Goal: Task Accomplishment & Management: Manage account settings

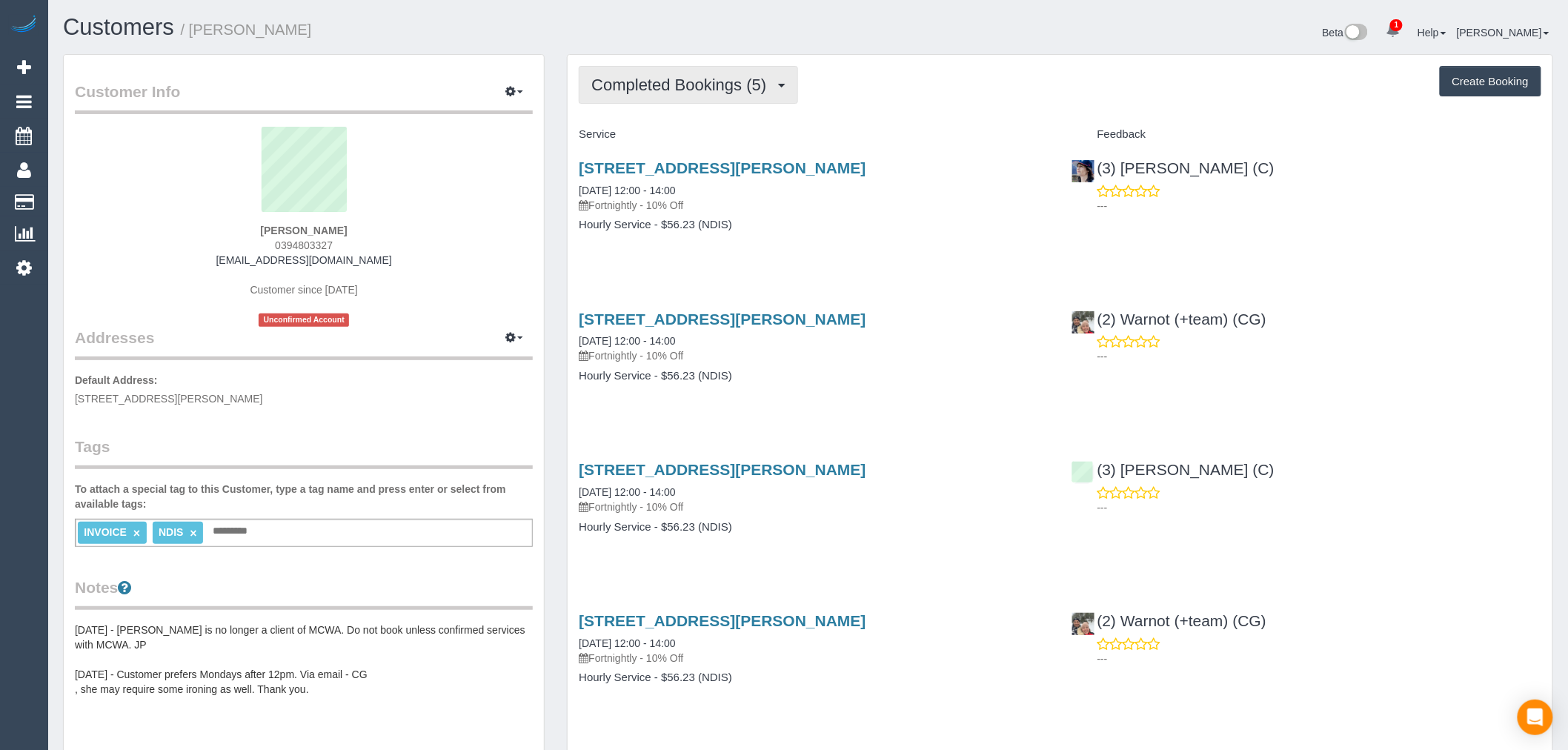
click at [728, 94] on button "Completed Bookings (5)" at bounding box center [688, 84] width 219 height 38
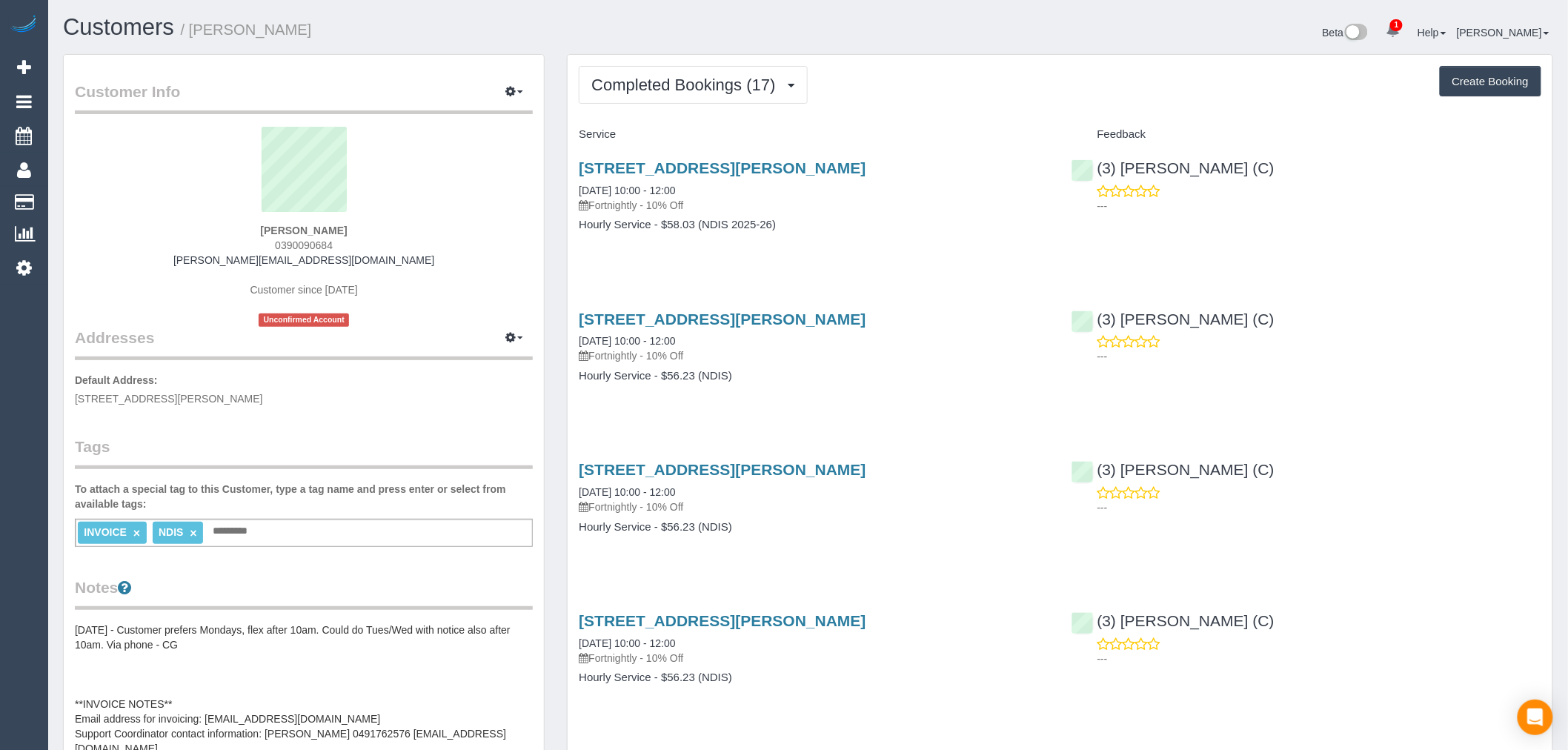
click at [752, 71] on button "Completed Bookings (17)" at bounding box center [693, 84] width 228 height 38
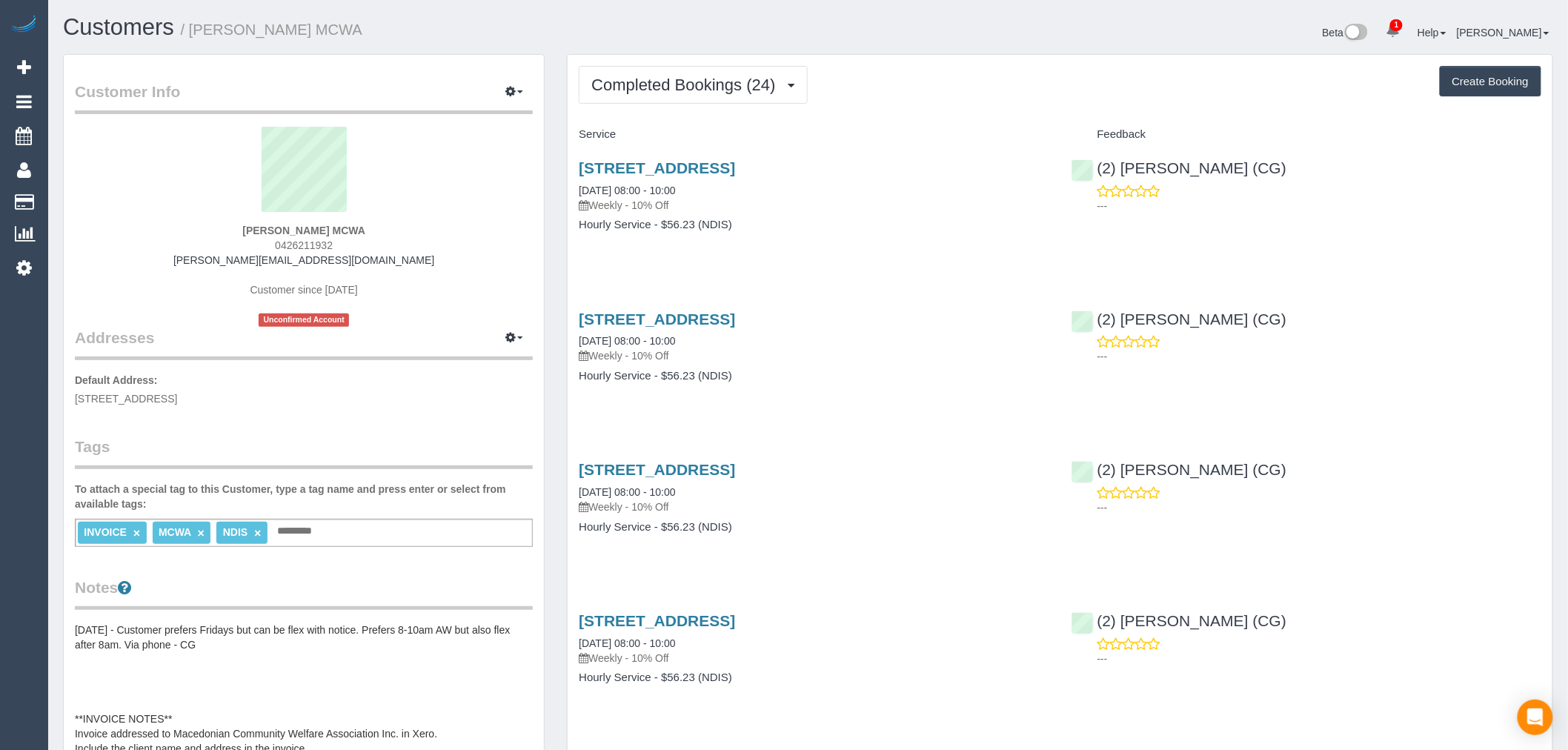
click at [642, 80] on span "Completed Bookings (24)" at bounding box center [687, 84] width 191 height 19
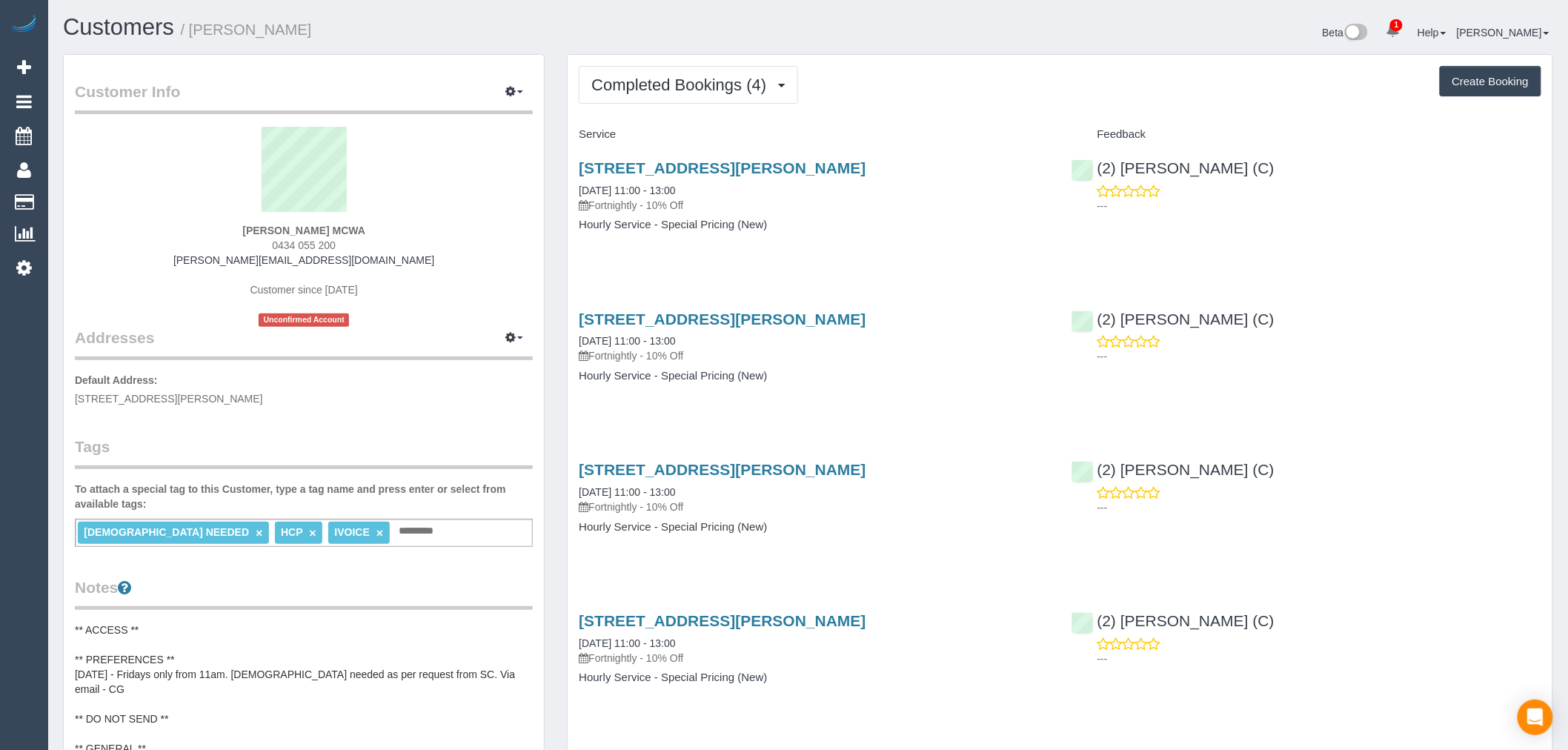
click at [727, 60] on div "Completed Bookings (4) Completed Bookings (4) Upcoming Bookings (0) Cancelled B…" at bounding box center [1060, 409] width 985 height 707
click at [744, 84] on span "Completed Bookings (4)" at bounding box center [682, 84] width 182 height 19
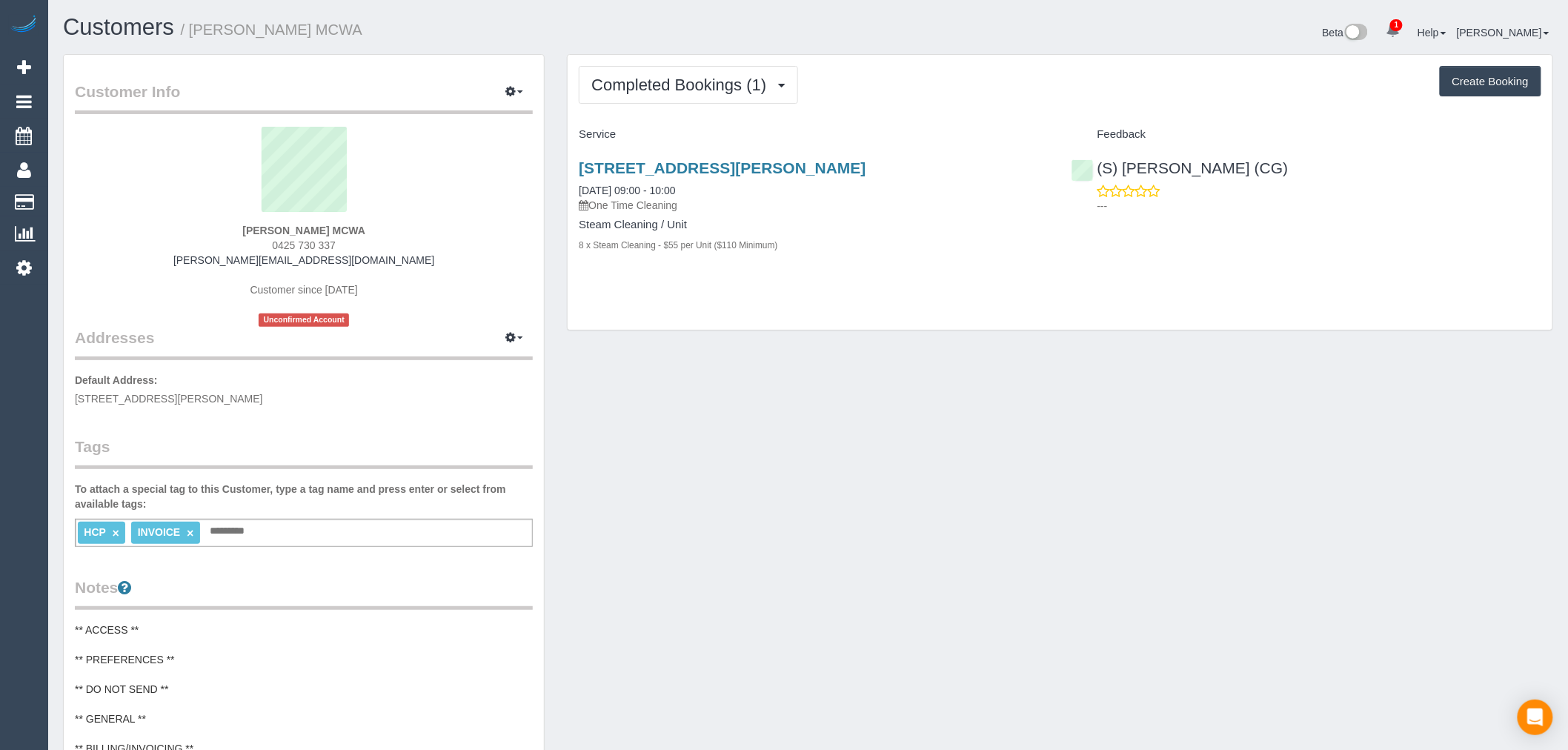
click at [721, 108] on div "Completed Bookings (1) Completed Bookings (1) Upcoming Bookings (0) Cancelled B…" at bounding box center [1060, 193] width 985 height 275
click at [720, 85] on span "Completed Bookings (1)" at bounding box center [682, 84] width 182 height 19
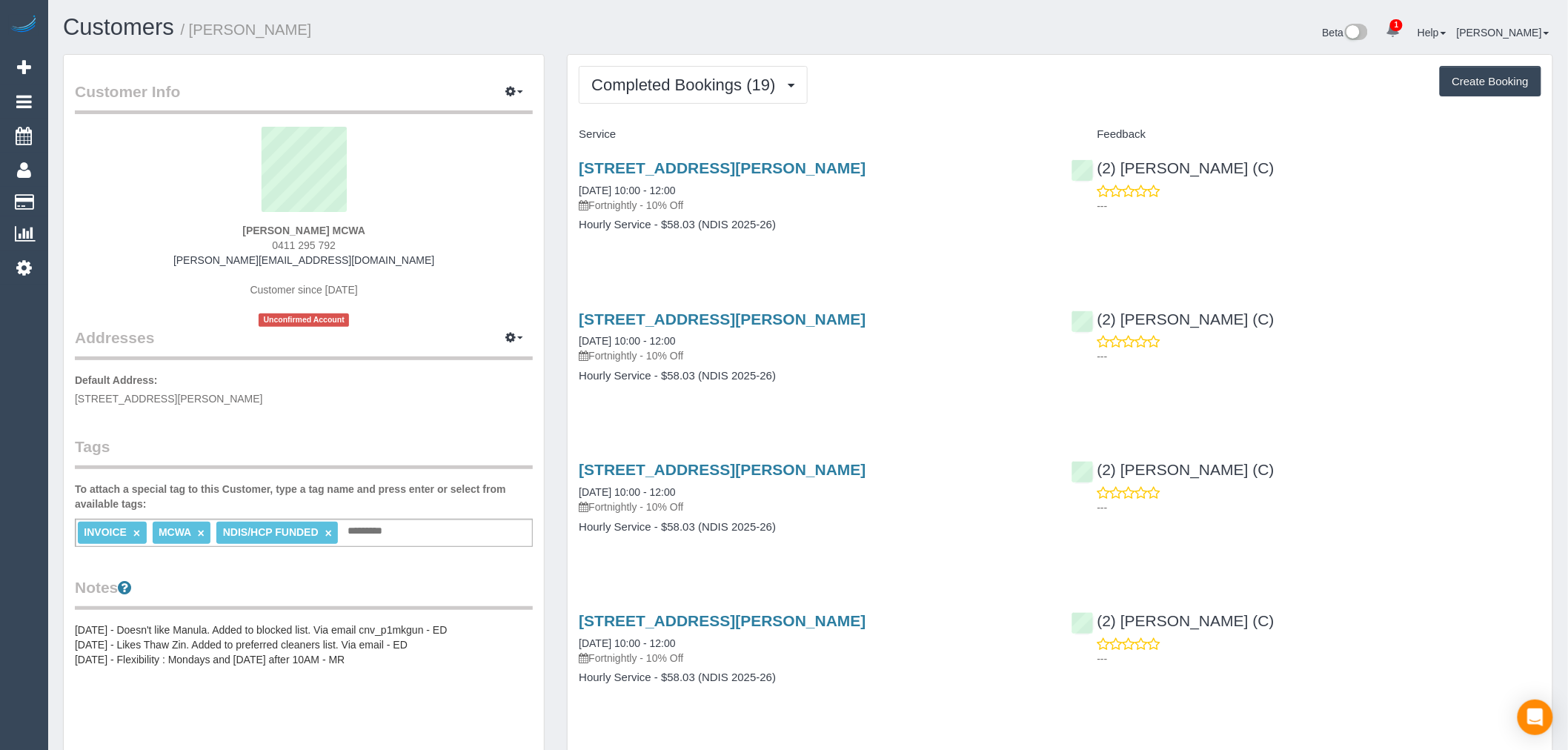
click at [742, 83] on span "Completed Bookings (19)" at bounding box center [687, 84] width 191 height 19
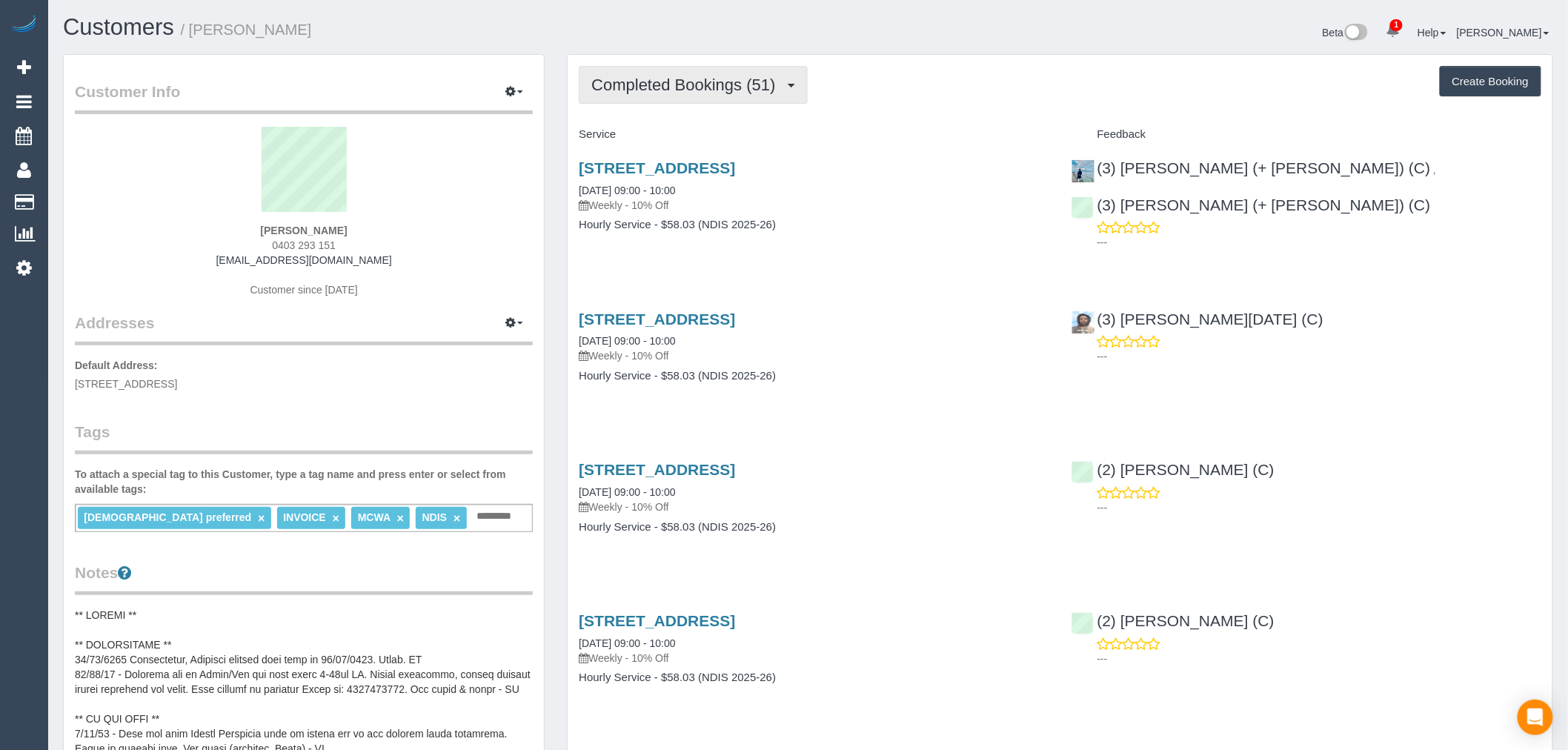
click at [805, 99] on button "Completed Bookings (51)" at bounding box center [693, 84] width 228 height 38
click at [783, 87] on span "Completed Bookings (51)" at bounding box center [687, 84] width 191 height 19
click at [691, 79] on span "Completed Bookings (51)" at bounding box center [687, 84] width 191 height 19
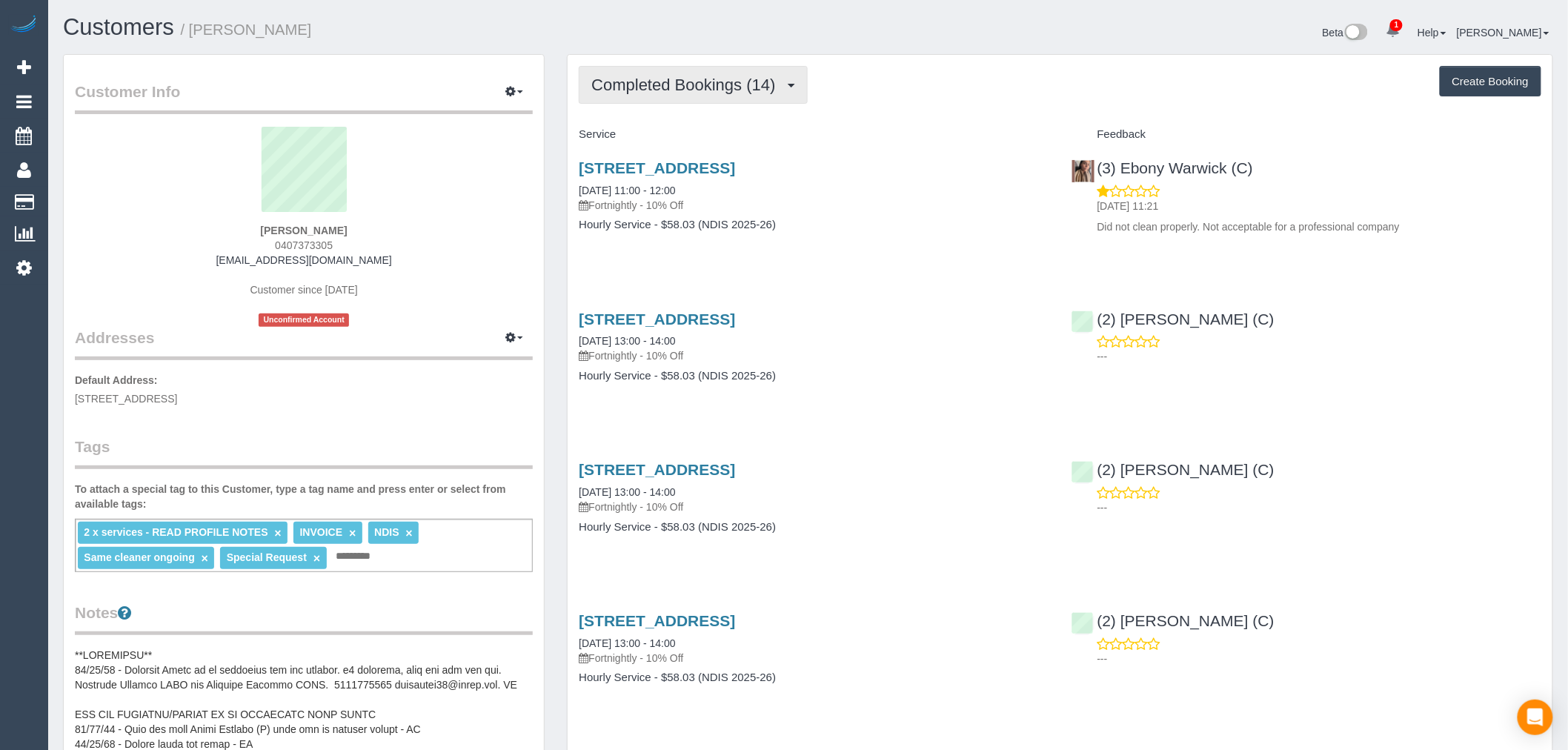
click at [722, 87] on span "Completed Bookings (14)" at bounding box center [687, 84] width 191 height 19
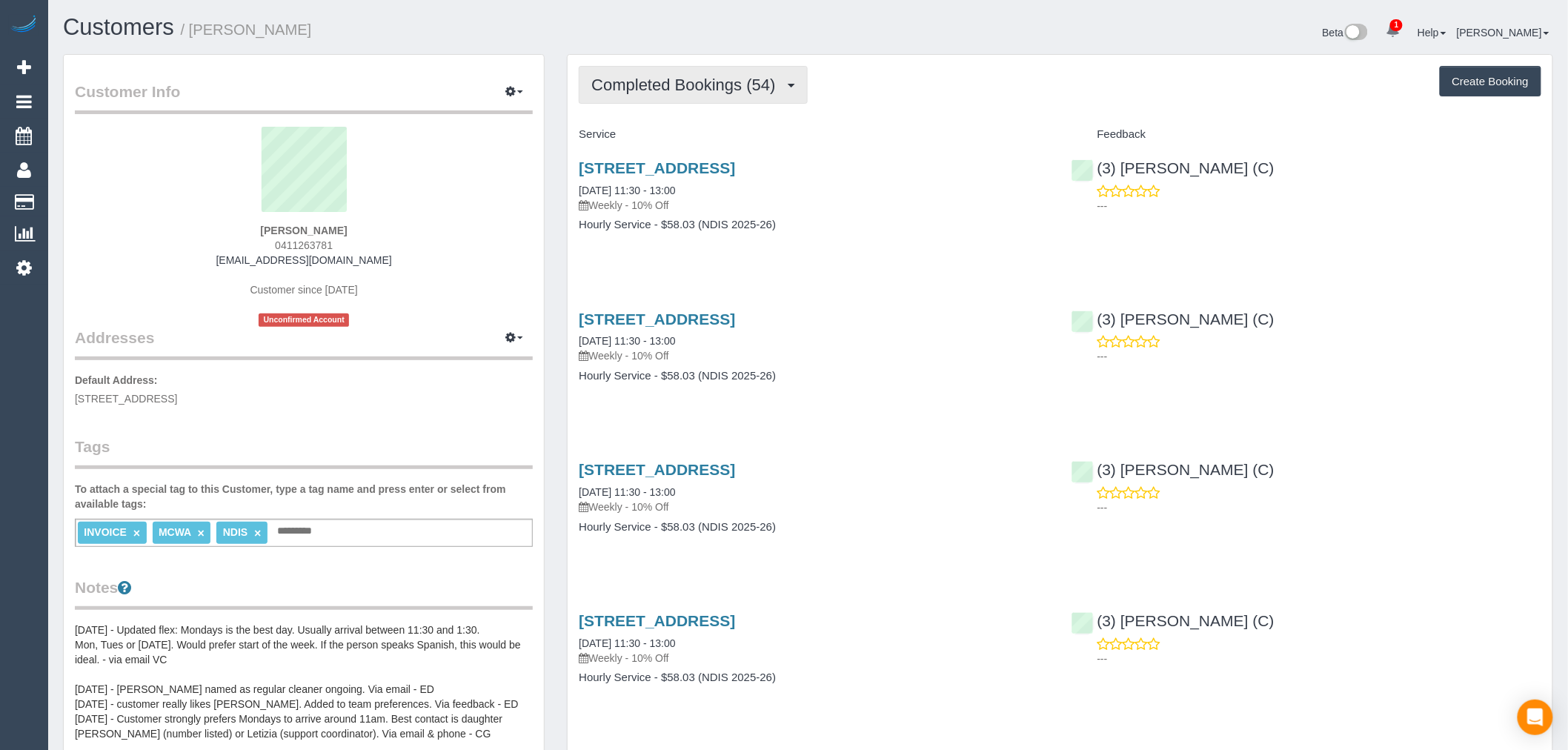
click at [779, 80] on span "Completed Bookings (54)" at bounding box center [687, 84] width 191 height 19
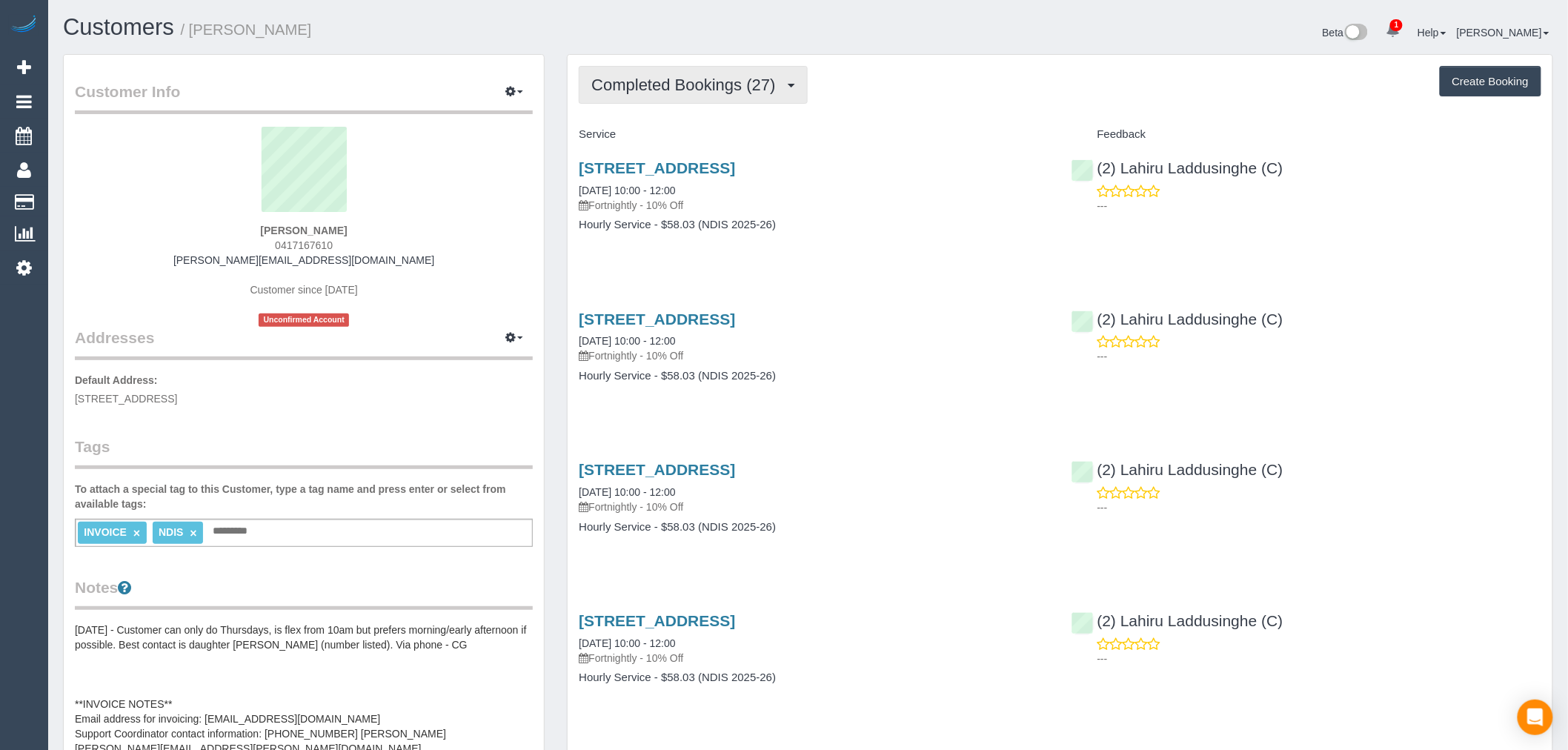
click at [753, 68] on button "Completed Bookings (27)" at bounding box center [693, 84] width 228 height 38
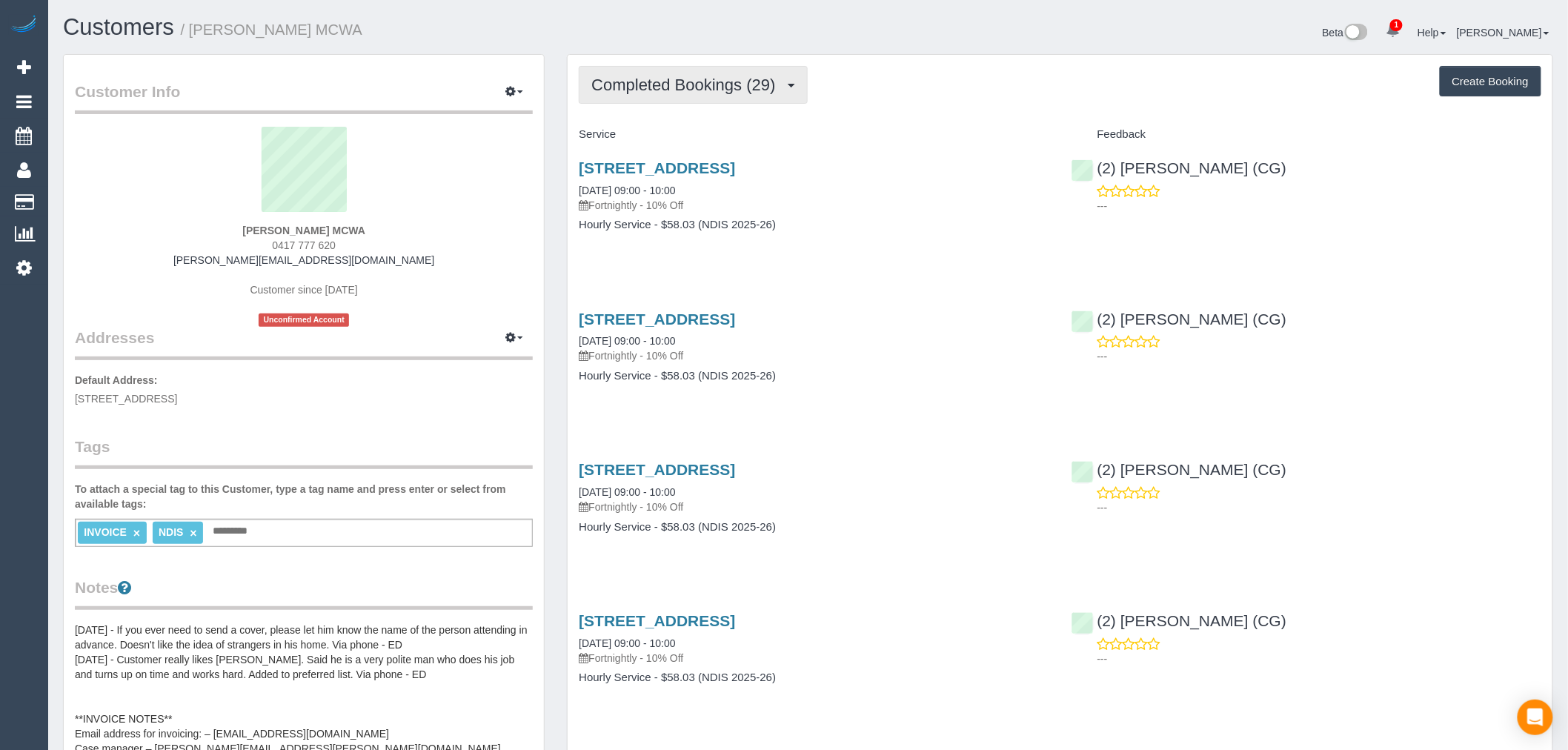
click at [782, 76] on button "Completed Bookings (29)" at bounding box center [693, 84] width 228 height 38
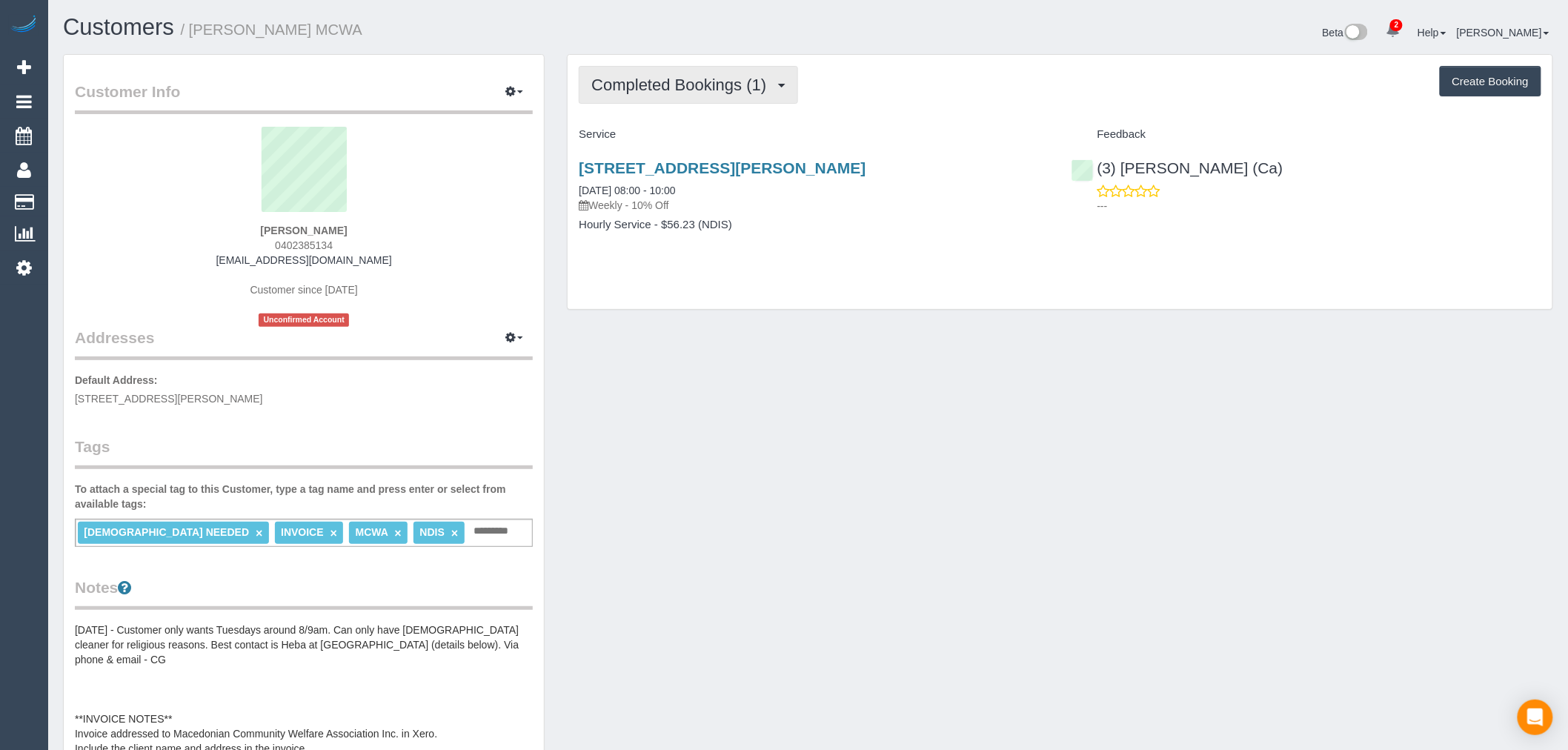
click at [759, 76] on span "Completed Bookings (1)" at bounding box center [682, 84] width 182 height 19
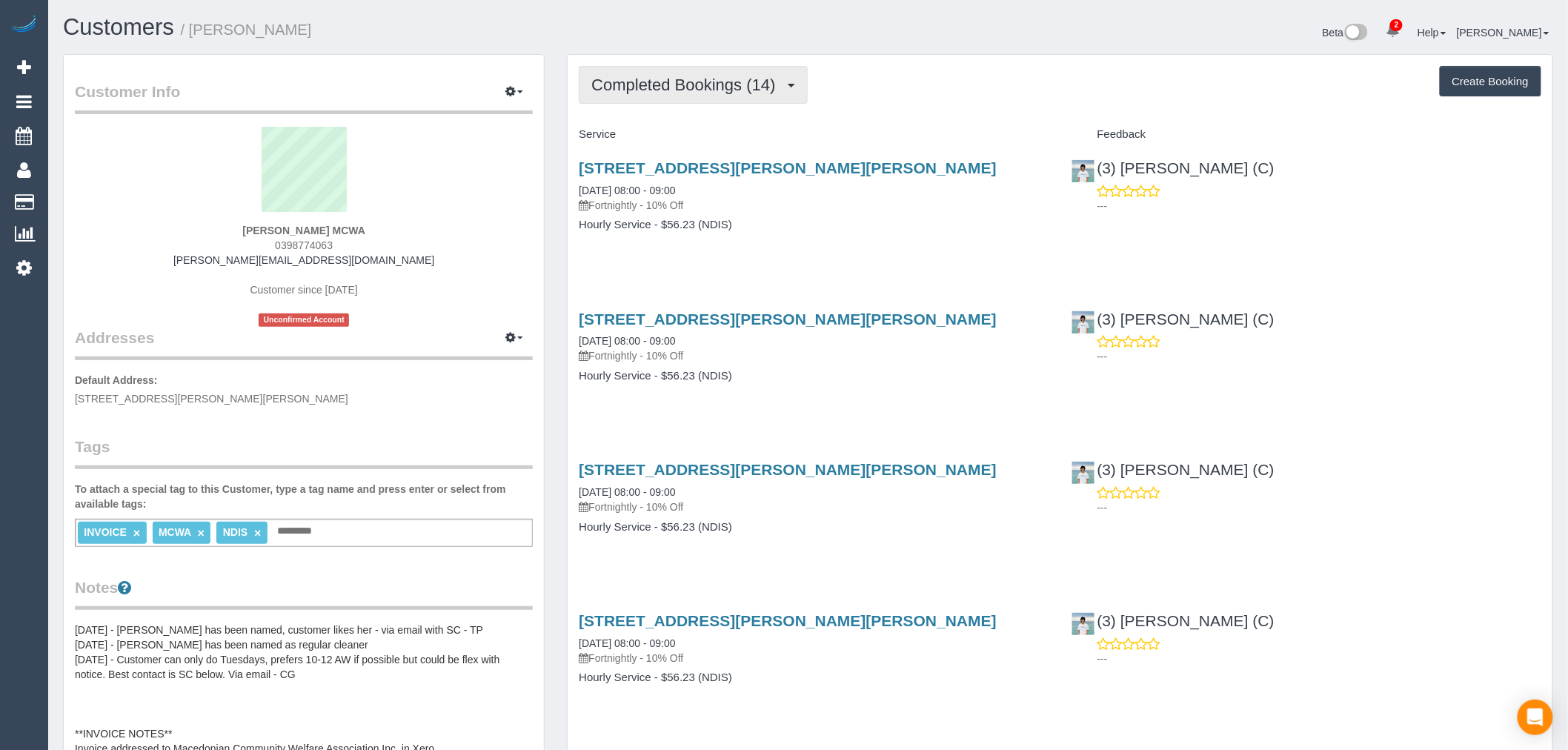
click at [779, 104] on button "Completed Bookings (14)" at bounding box center [693, 84] width 228 height 38
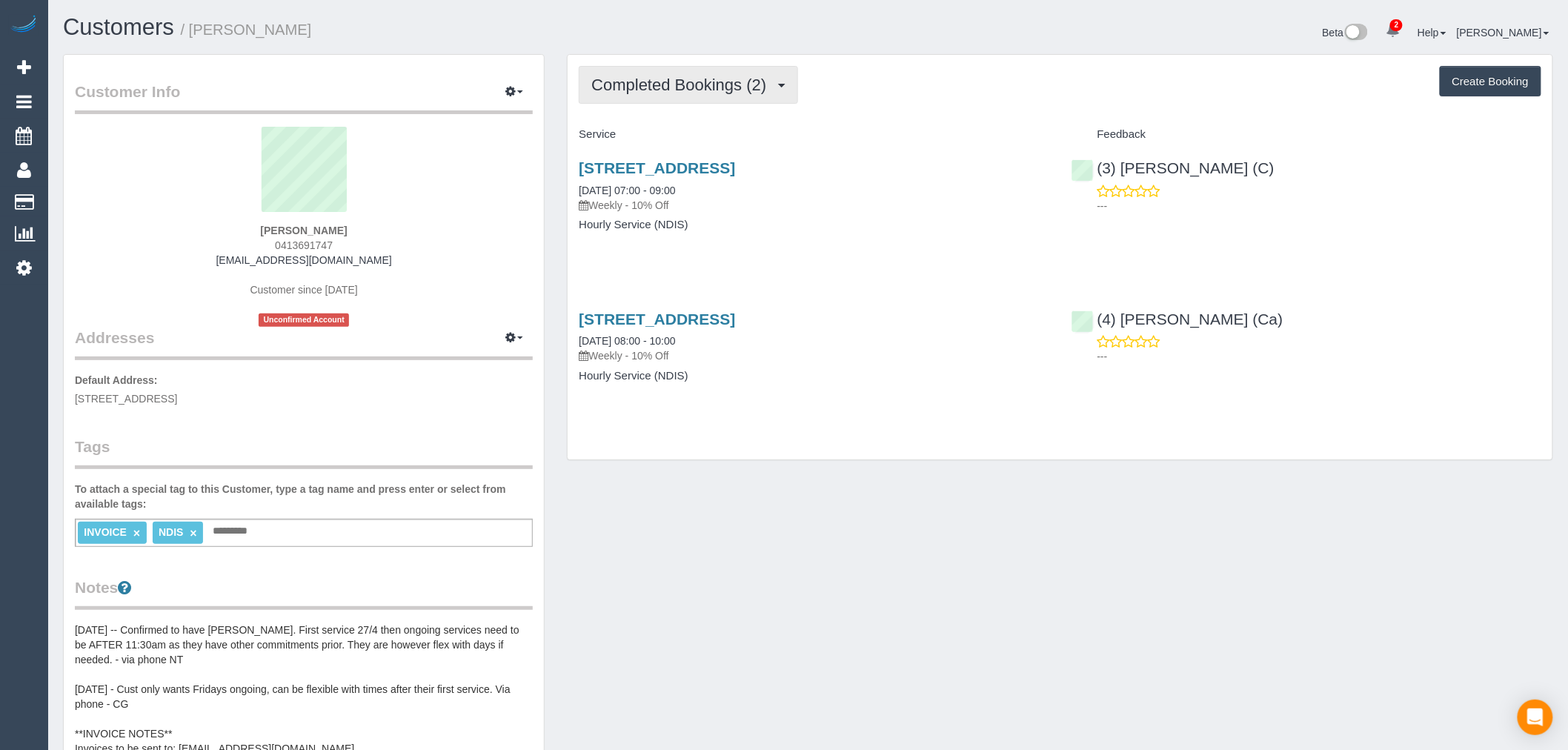
click at [742, 77] on span "Completed Bookings (2)" at bounding box center [682, 84] width 182 height 19
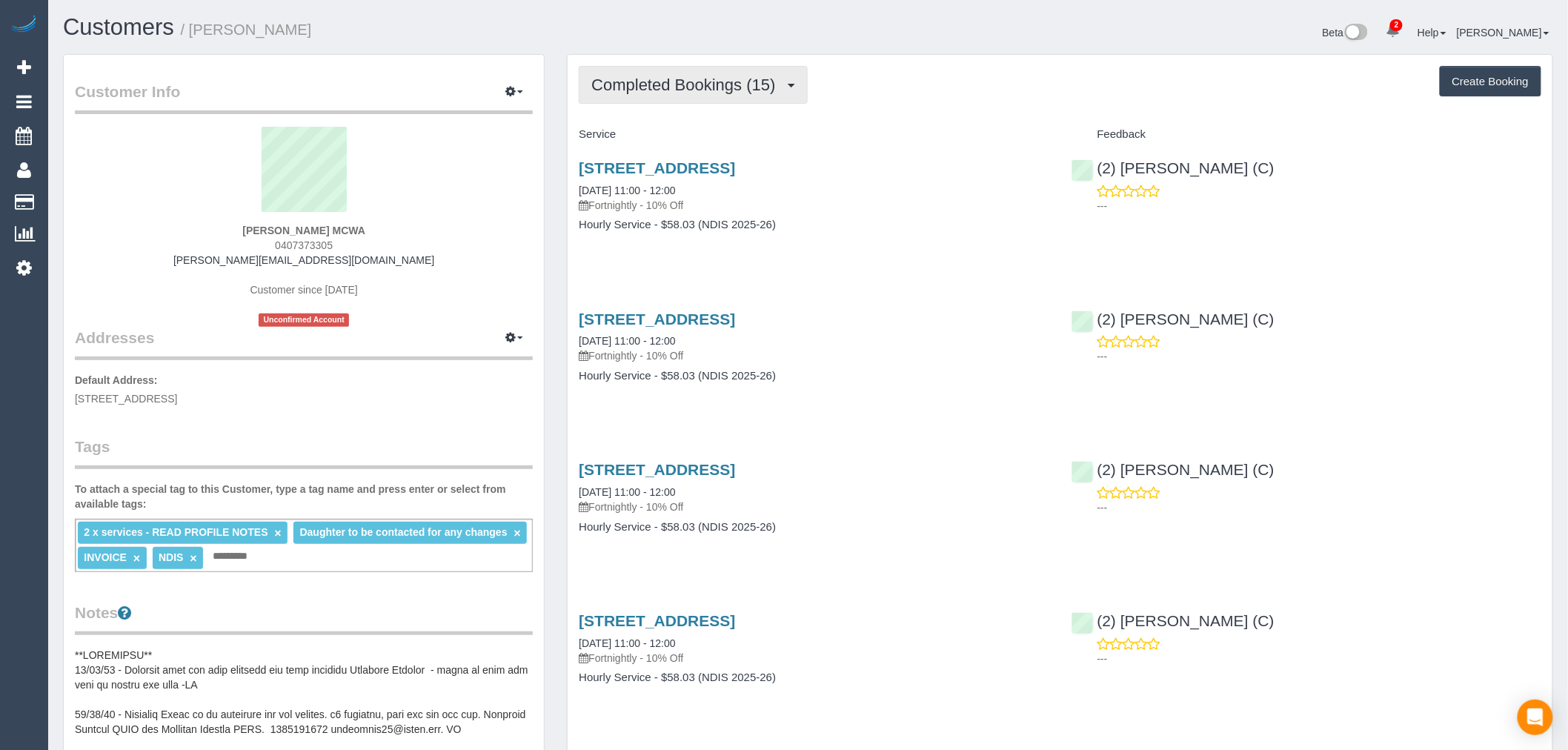
click at [758, 53] on div "Customers / [PERSON_NAME] Beta 2 Your Notifications You have 0 alerts × You hav…" at bounding box center [808, 35] width 1513 height 39
click at [736, 86] on span "Completed Bookings (15)" at bounding box center [687, 84] width 191 height 19
click at [1014, 98] on div "Completed Bookings (15) Completed Bookings (15) Upcoming Bookings (11) Cancelle…" at bounding box center [1061, 84] width 963 height 38
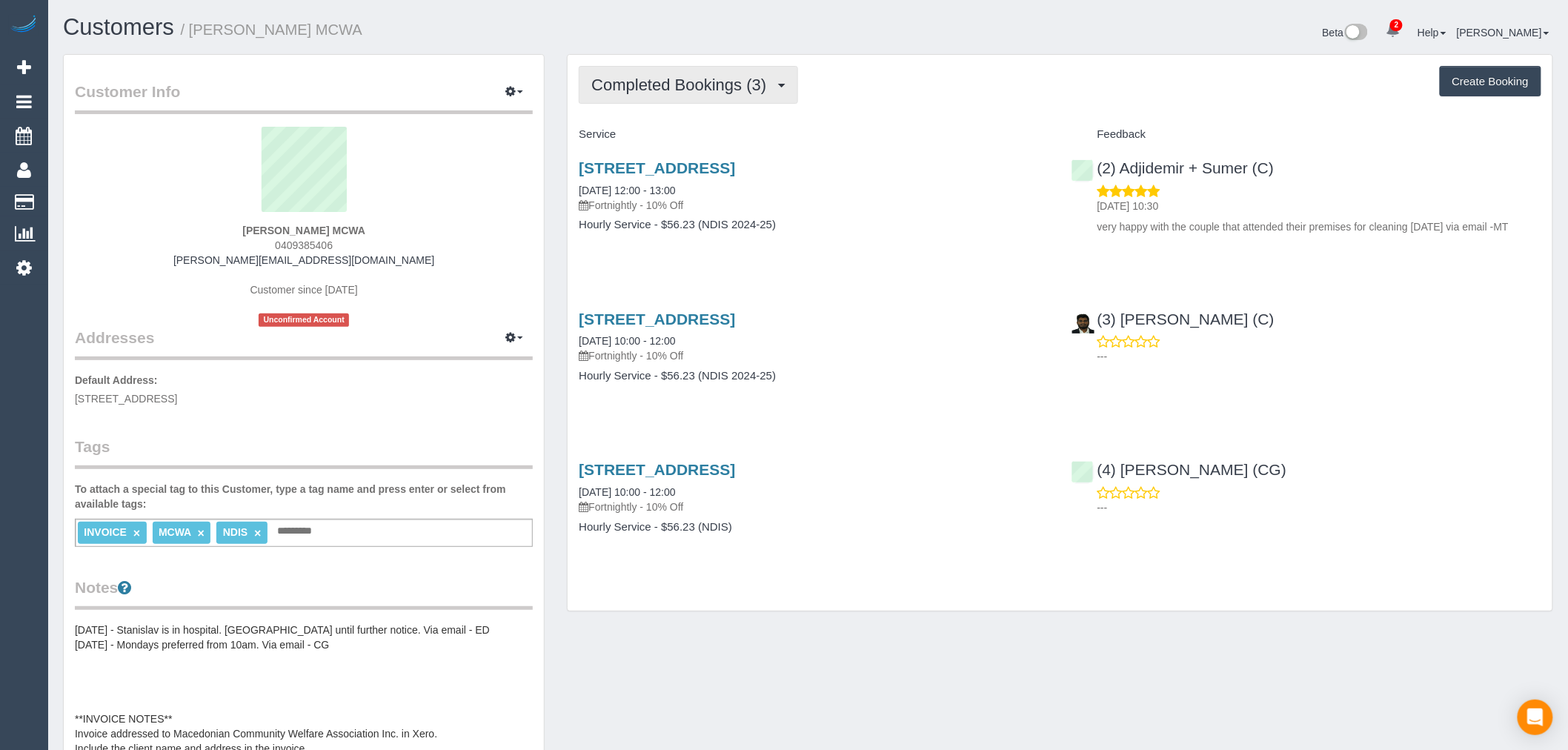
click at [768, 83] on span "Completed Bookings (3)" at bounding box center [682, 84] width 182 height 19
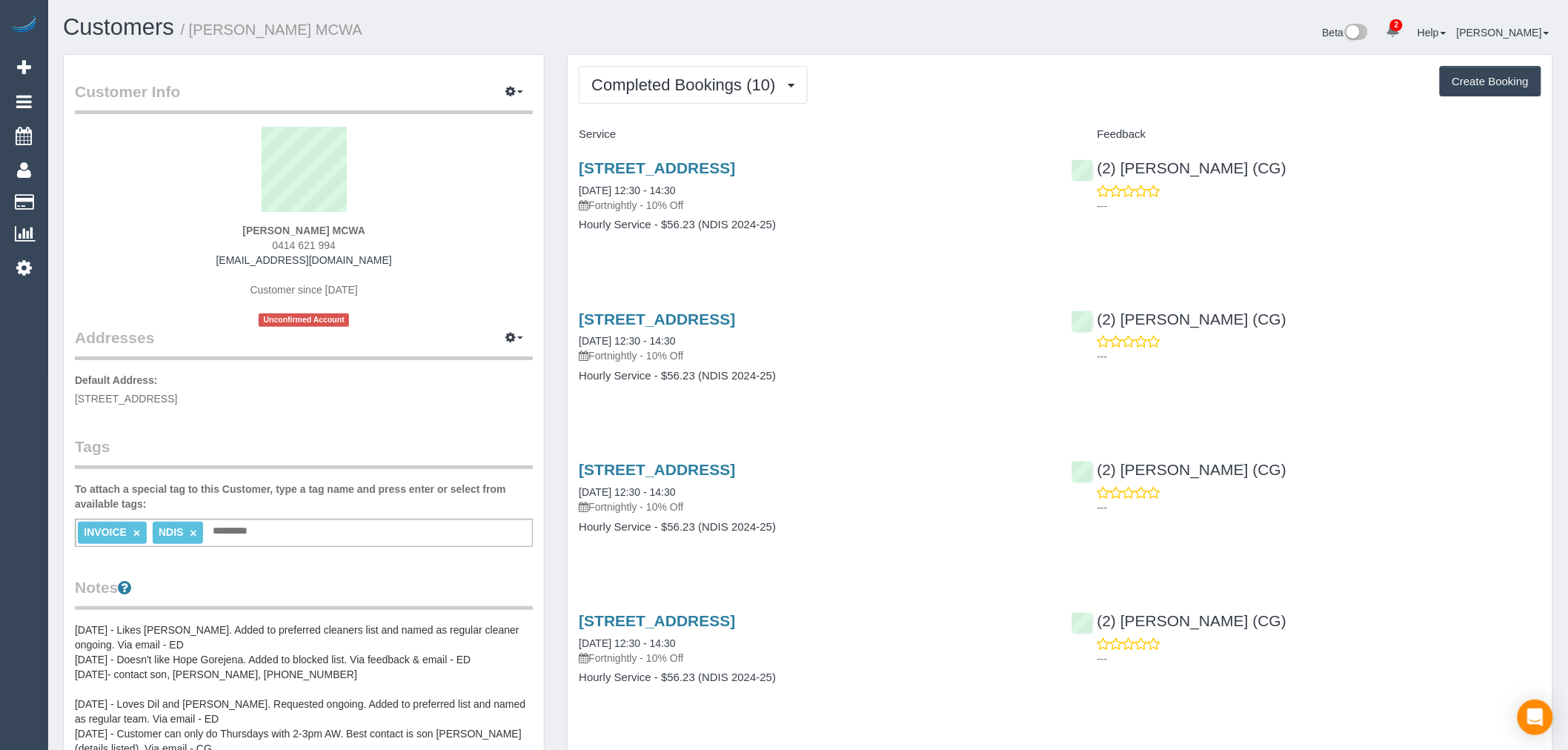
click at [623, 100] on button "Completed Bookings (10)" at bounding box center [693, 84] width 228 height 38
